Goal: Information Seeking & Learning: Learn about a topic

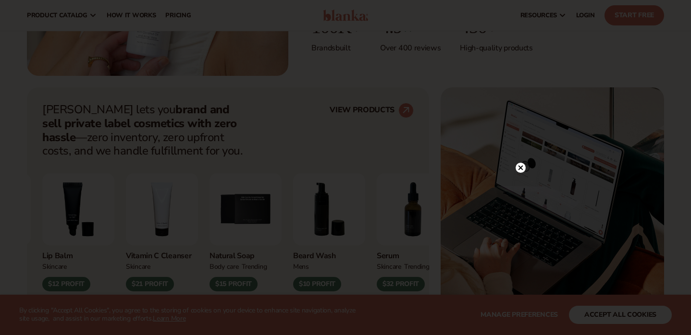
scroll to position [131, 0]
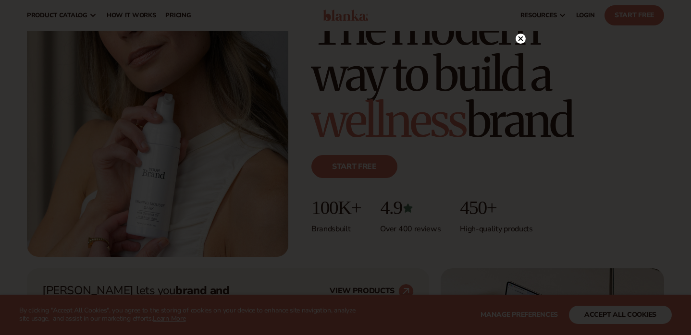
click at [521, 38] on icon at bounding box center [520, 38] width 5 height 5
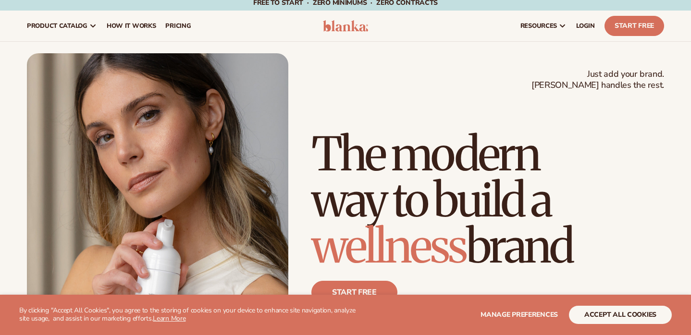
scroll to position [0, 0]
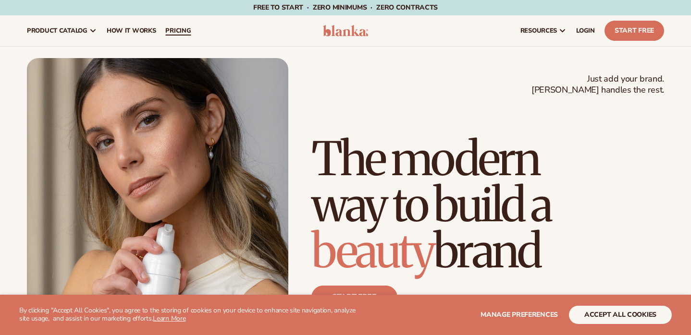
click at [173, 28] on span "pricing" at bounding box center [177, 31] width 25 height 8
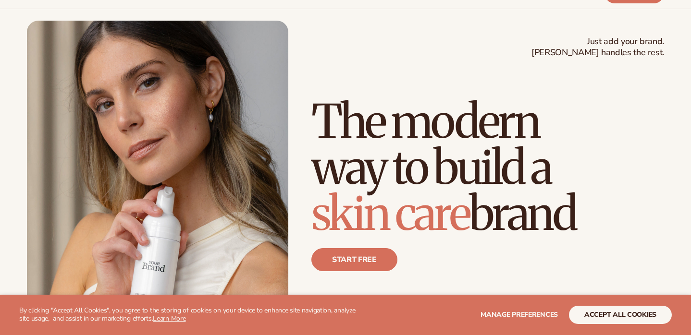
scroll to position [74, 0]
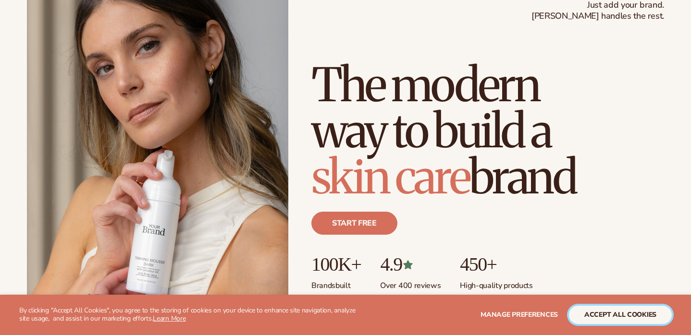
click at [637, 308] on button "accept all cookies" at bounding box center [620, 315] width 103 height 18
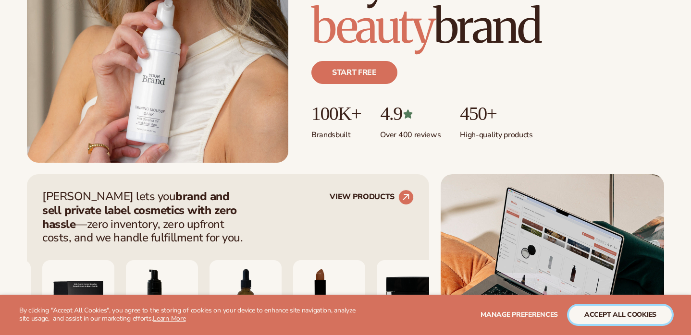
scroll to position [384, 0]
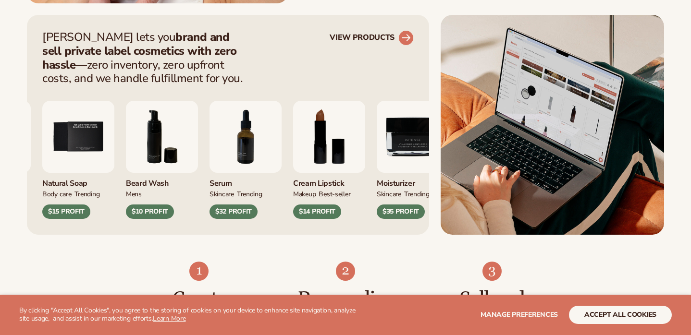
click at [389, 37] on link "VIEW PRODUCTS" at bounding box center [372, 37] width 84 height 15
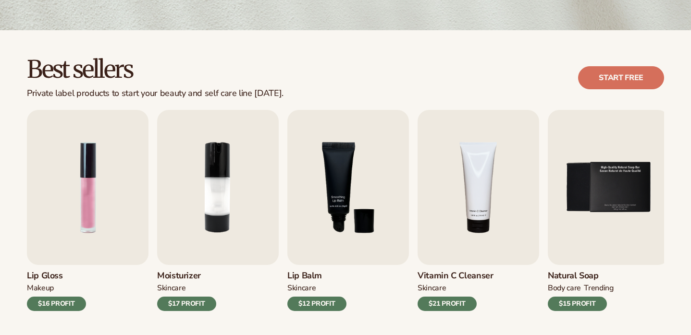
scroll to position [223, 0]
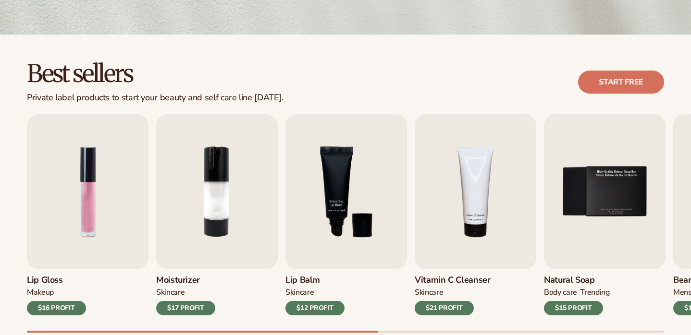
click at [427, 308] on div "$21 PROFIT" at bounding box center [444, 308] width 59 height 14
click at [442, 190] on img "4 / 9" at bounding box center [476, 191] width 122 height 155
click at [317, 221] on img "3 / 9" at bounding box center [346, 191] width 122 height 155
click at [320, 315] on div "$12 PROFIT" at bounding box center [314, 308] width 59 height 14
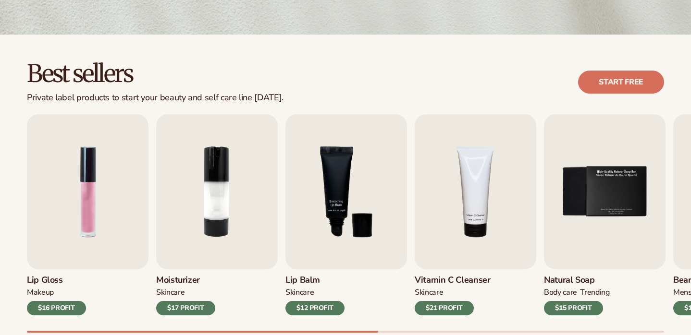
click at [318, 308] on div "$12 PROFIT" at bounding box center [314, 308] width 59 height 14
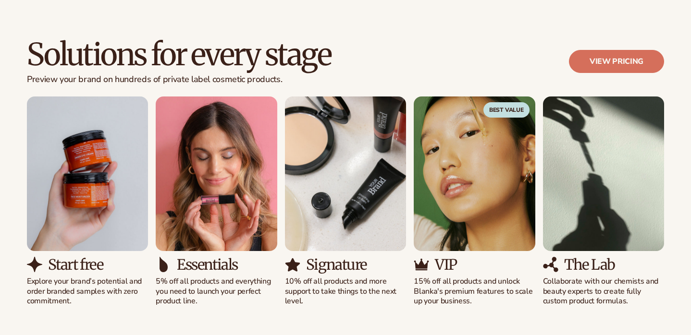
scroll to position [851, 0]
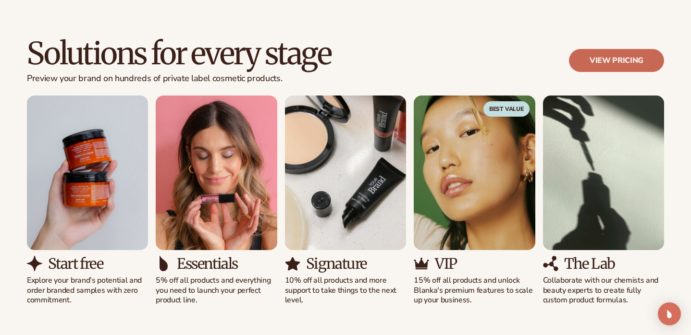
click at [591, 62] on link "View pricing" at bounding box center [616, 60] width 95 height 23
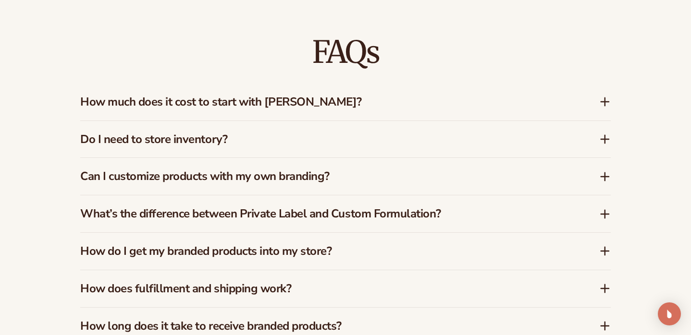
scroll to position [800, 0]
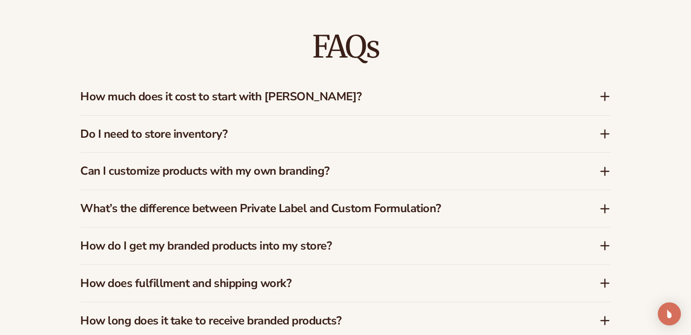
click at [394, 91] on h3 "How much does it cost to start with Blanka?" at bounding box center [325, 97] width 490 height 14
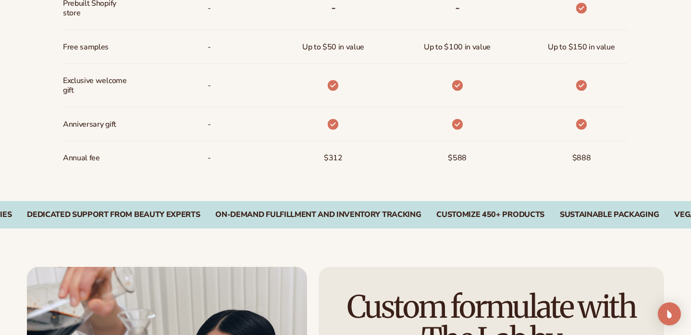
scroll to position [1370, 0]
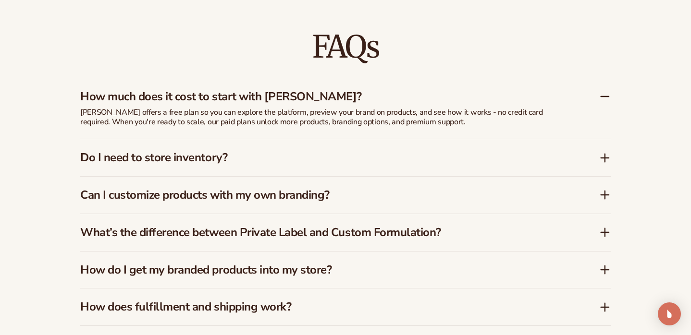
click at [471, 79] on div "How much does it cost to start with Blanka?" at bounding box center [345, 92] width 530 height 29
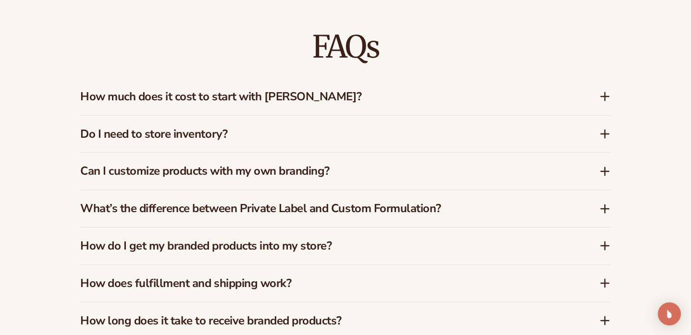
click at [420, 117] on div "Do I need to store inventory?" at bounding box center [345, 134] width 530 height 37
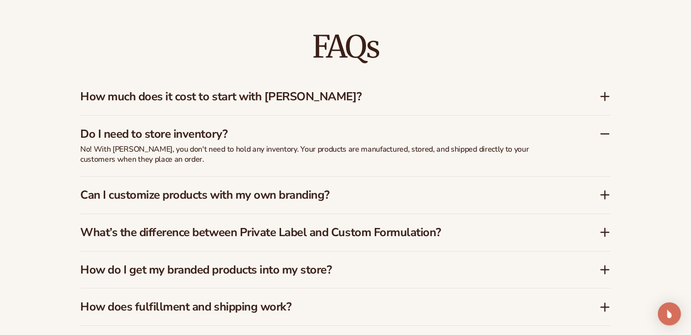
click at [429, 94] on h3 "How much does it cost to start with Blanka?" at bounding box center [325, 97] width 490 height 14
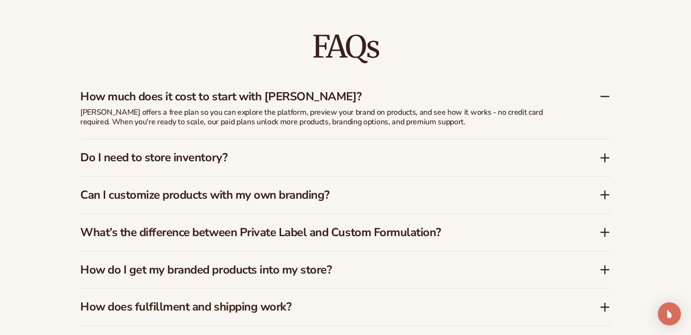
click at [417, 139] on div "Do I need to store inventory?" at bounding box center [345, 157] width 530 height 37
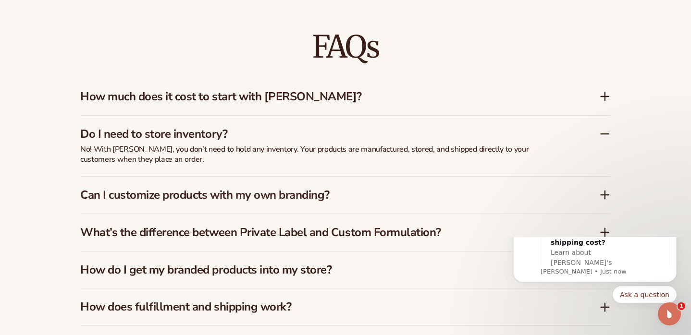
scroll to position [0, 0]
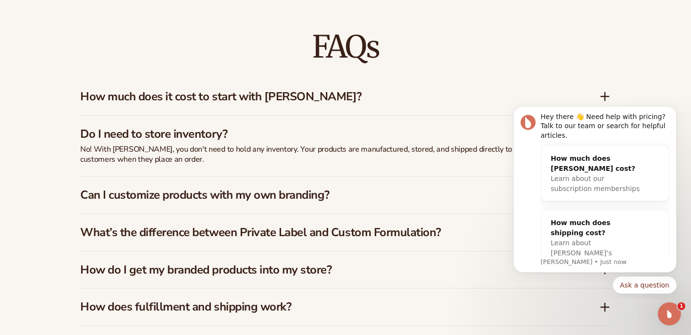
click at [277, 131] on h3 "Do I need to store inventory?" at bounding box center [325, 134] width 490 height 14
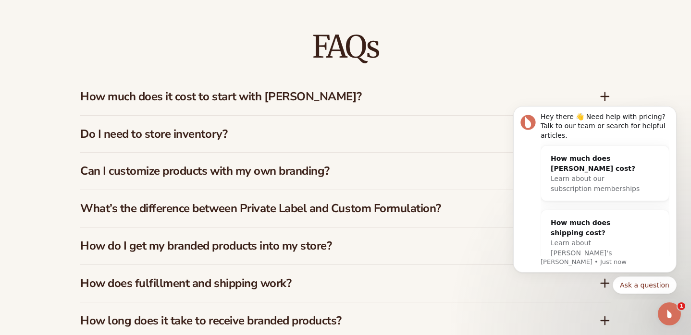
click at [143, 172] on h3 "Can I customize products with my own branding?" at bounding box center [325, 171] width 490 height 14
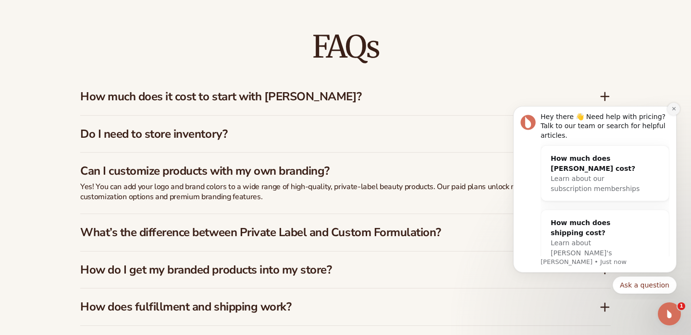
click at [674, 110] on icon "Dismiss notification" at bounding box center [673, 108] width 3 height 3
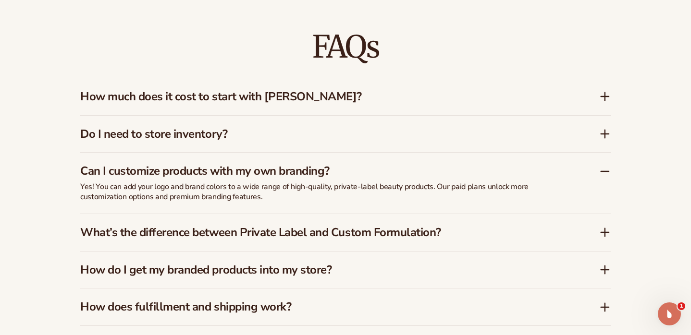
click at [509, 228] on h3 "What’s the difference between Private Label and Custom Formulation?" at bounding box center [325, 233] width 490 height 14
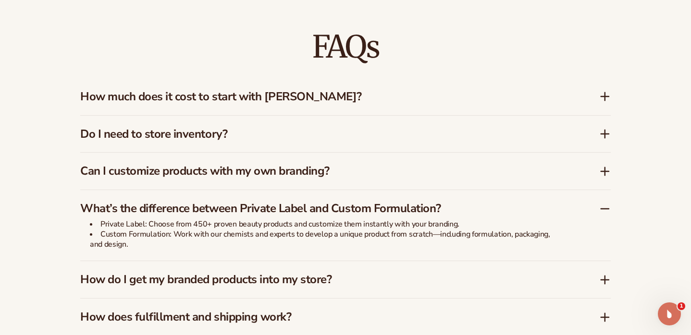
click at [531, 202] on h3 "What’s the difference between Private Label and Custom Formulation?" at bounding box center [325, 209] width 490 height 14
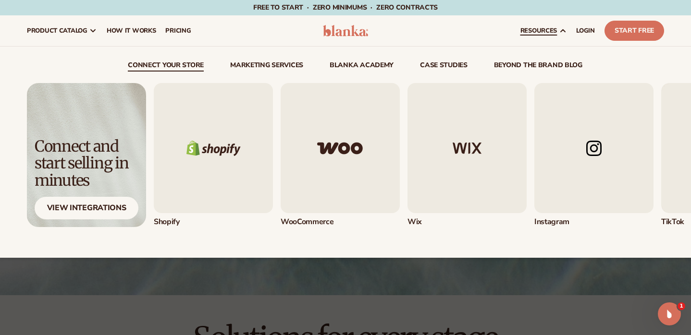
click at [191, 185] on img "1 / 5" at bounding box center [213, 148] width 119 height 130
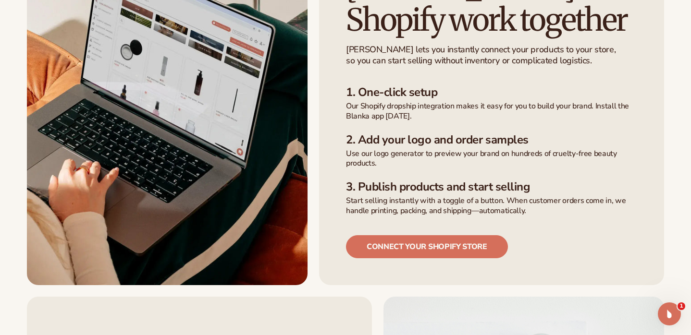
scroll to position [371, 0]
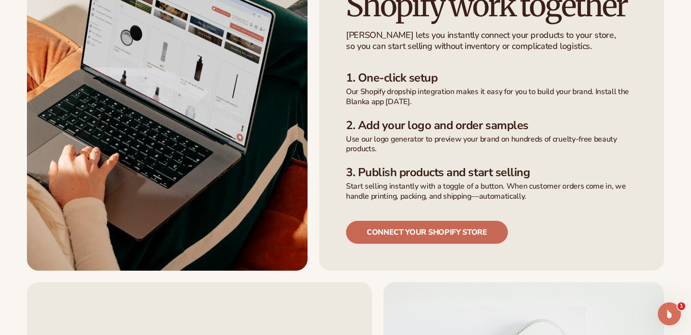
click at [432, 221] on link "Connect your shopify store" at bounding box center [427, 232] width 162 height 23
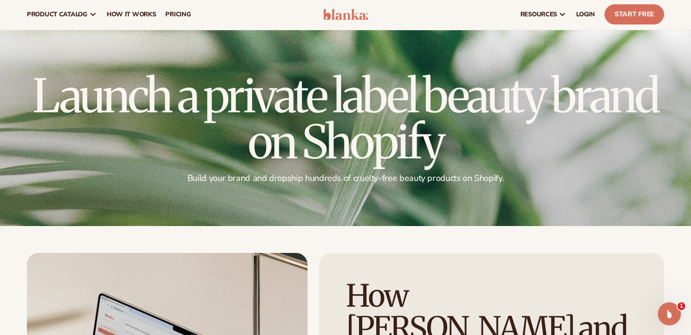
scroll to position [0, 0]
